Goal: Task Accomplishment & Management: Manage account settings

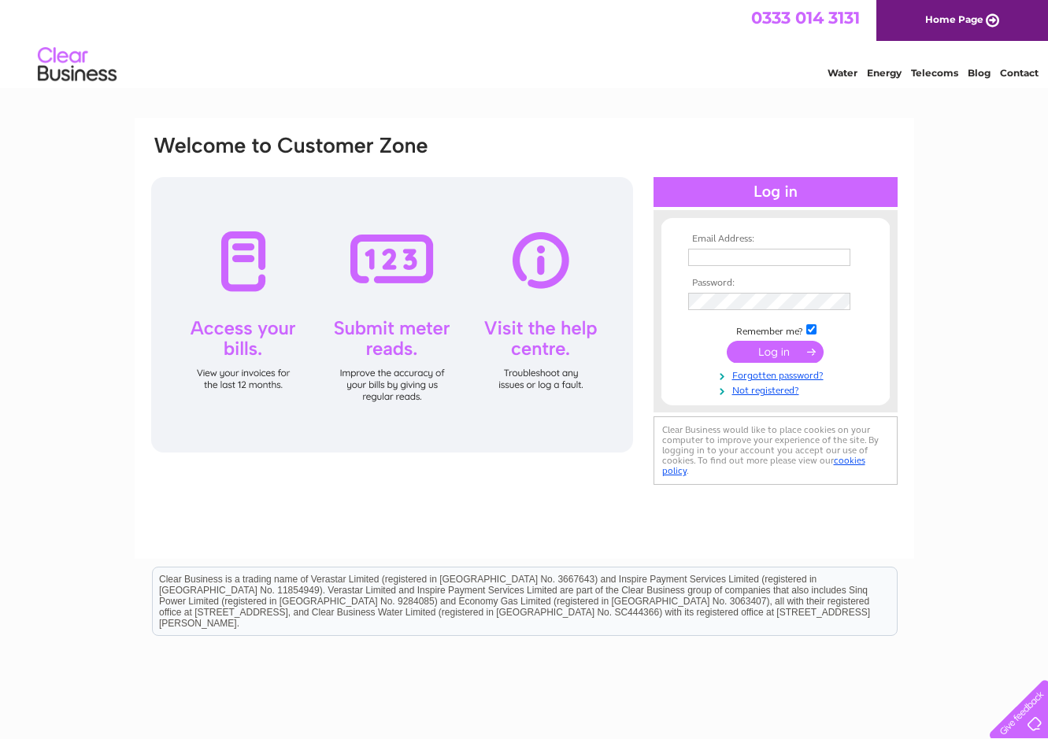
type input "[PERSON_NAME][EMAIL_ADDRESS][PERSON_NAME][DOMAIN_NAME]"
click at [791, 349] on input "submit" at bounding box center [775, 352] width 97 height 22
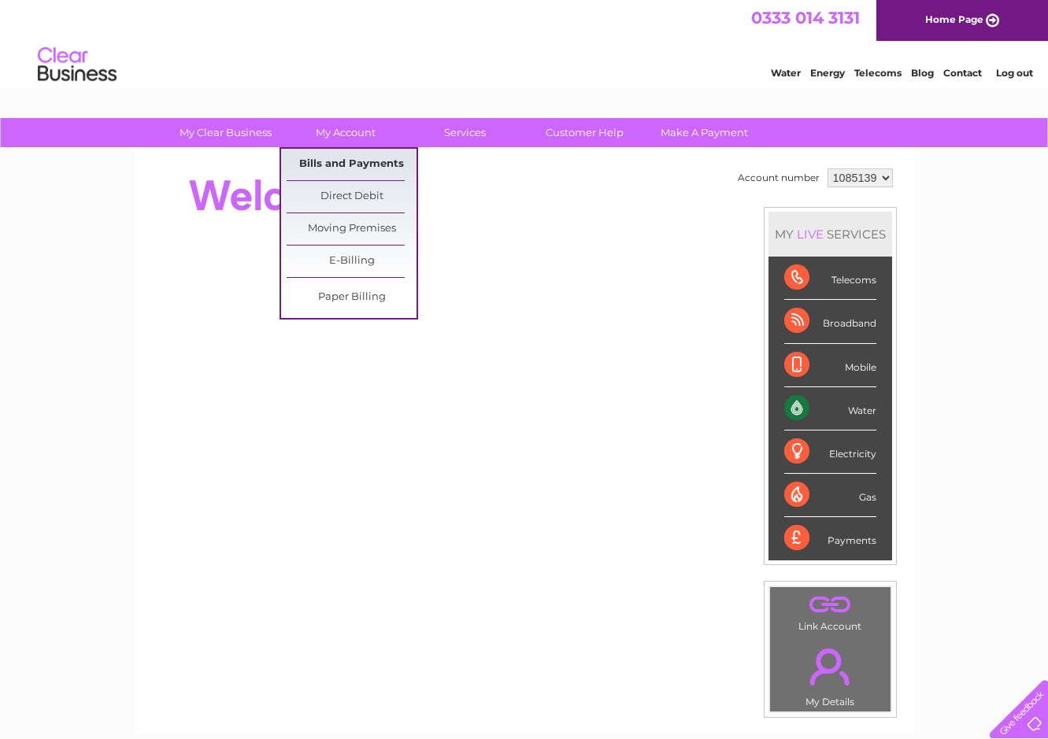
click at [322, 165] on link "Bills and Payments" at bounding box center [352, 164] width 130 height 31
